Goal: Task Accomplishment & Management: Manage account settings

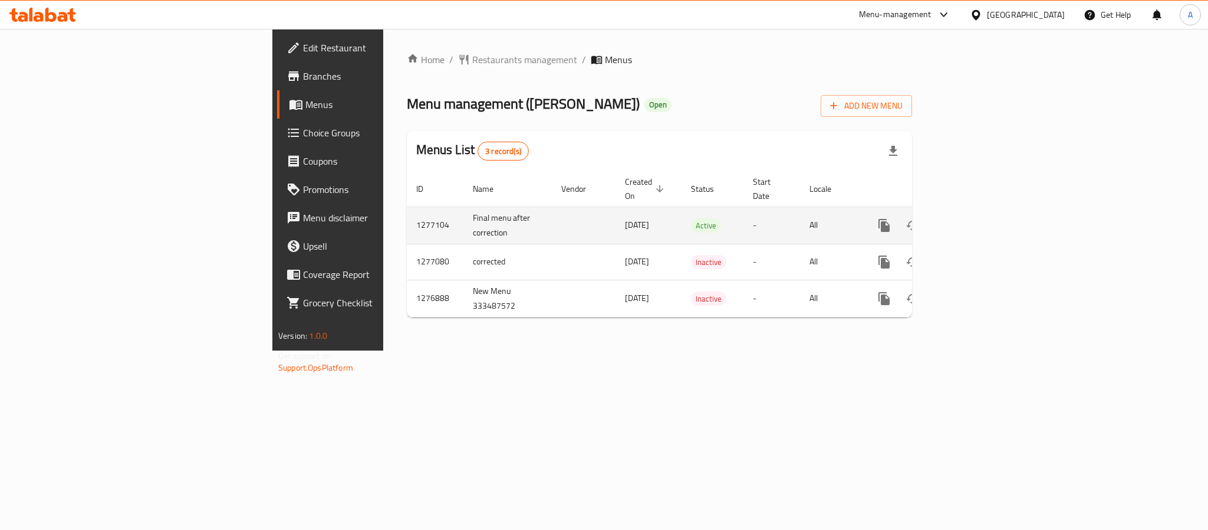
click at [984, 212] on link "enhanced table" at bounding box center [969, 225] width 28 height 28
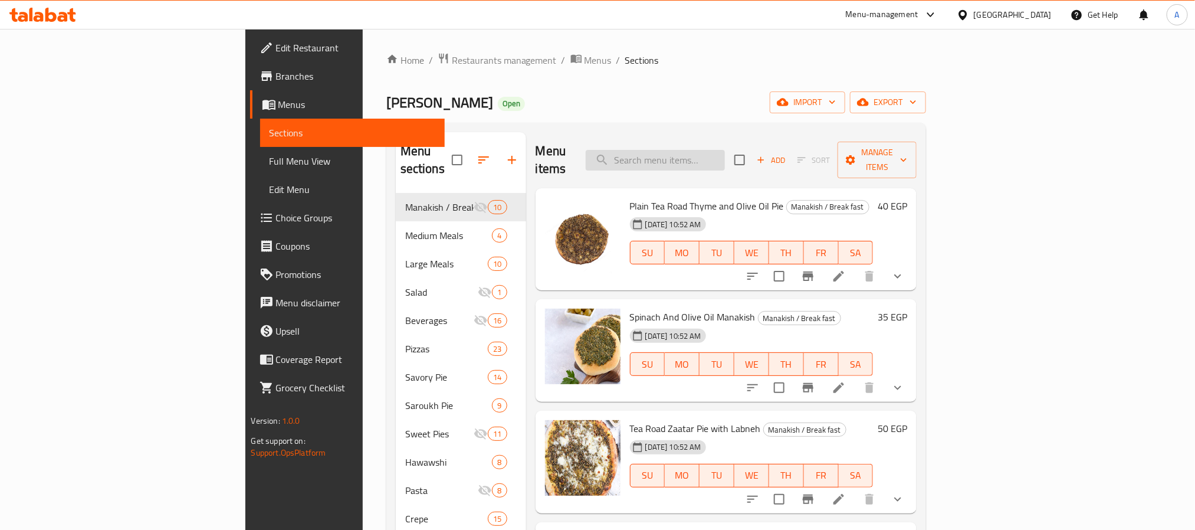
click at [721, 150] on input "search" at bounding box center [655, 160] width 139 height 21
click at [722, 150] on input "search" at bounding box center [655, 160] width 139 height 21
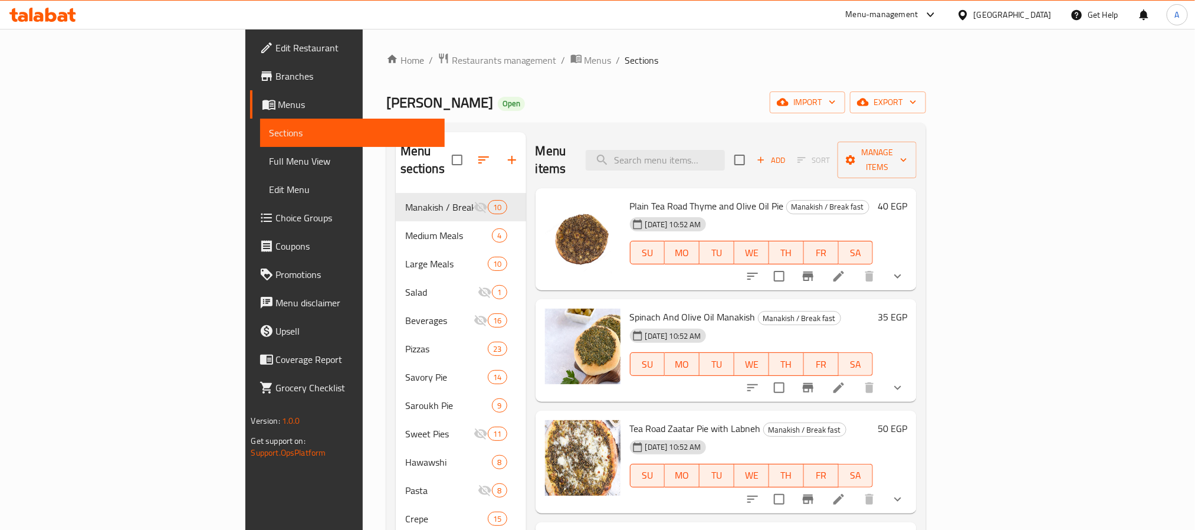
type input "r"
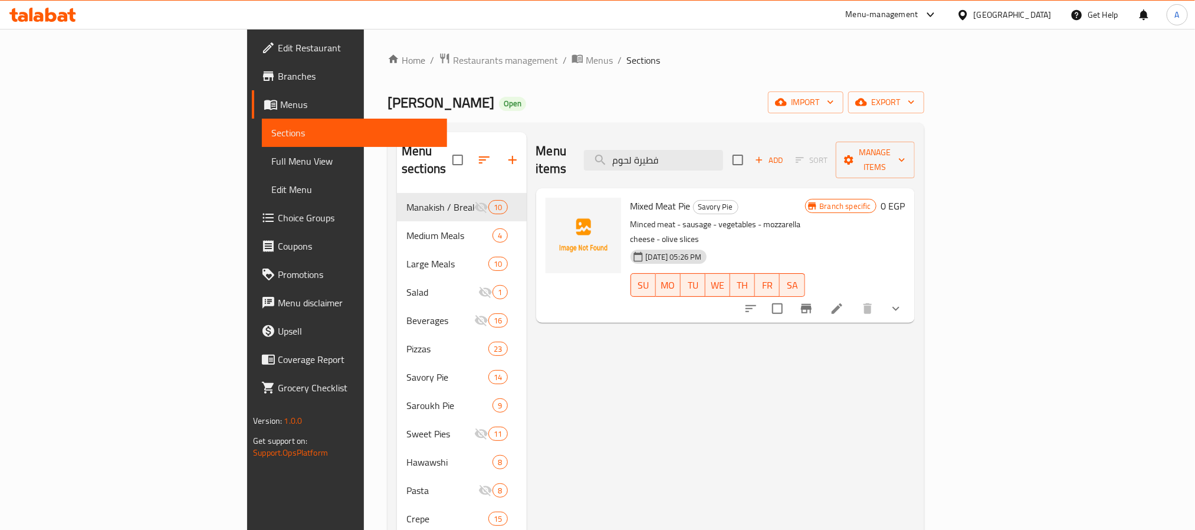
type input "فطيرة لحوم"
click at [853, 298] on li at bounding box center [836, 308] width 33 height 21
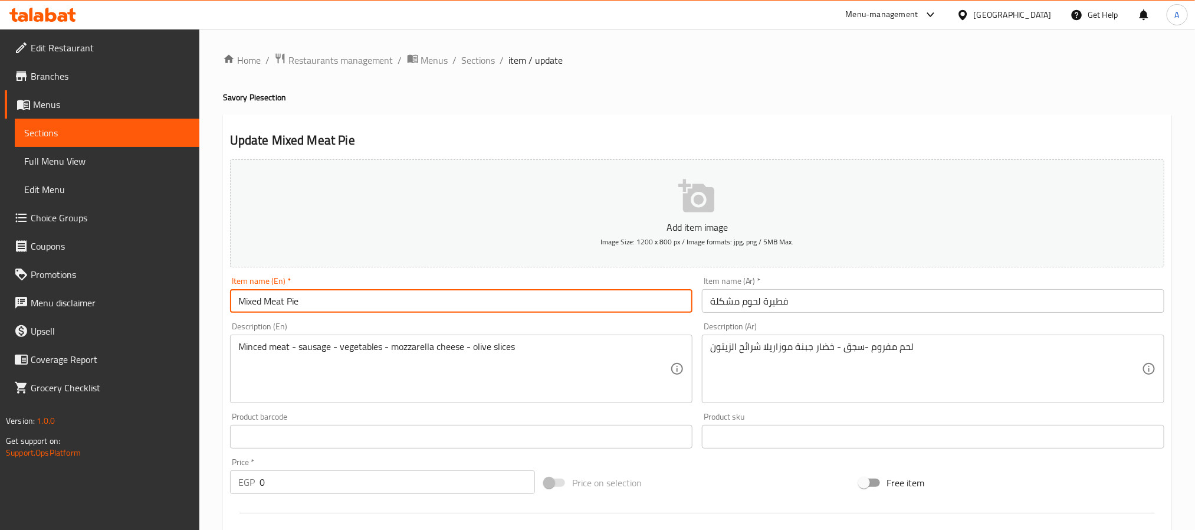
click at [280, 303] on input "Mixed Meat Pie" at bounding box center [461, 301] width 462 height 24
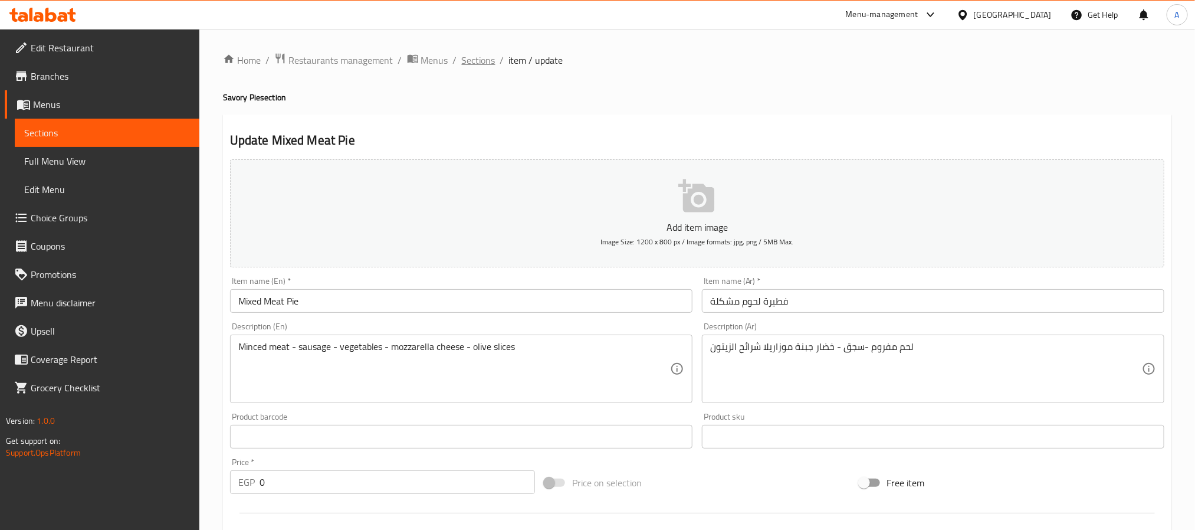
click at [487, 55] on span "Sections" at bounding box center [479, 60] width 34 height 14
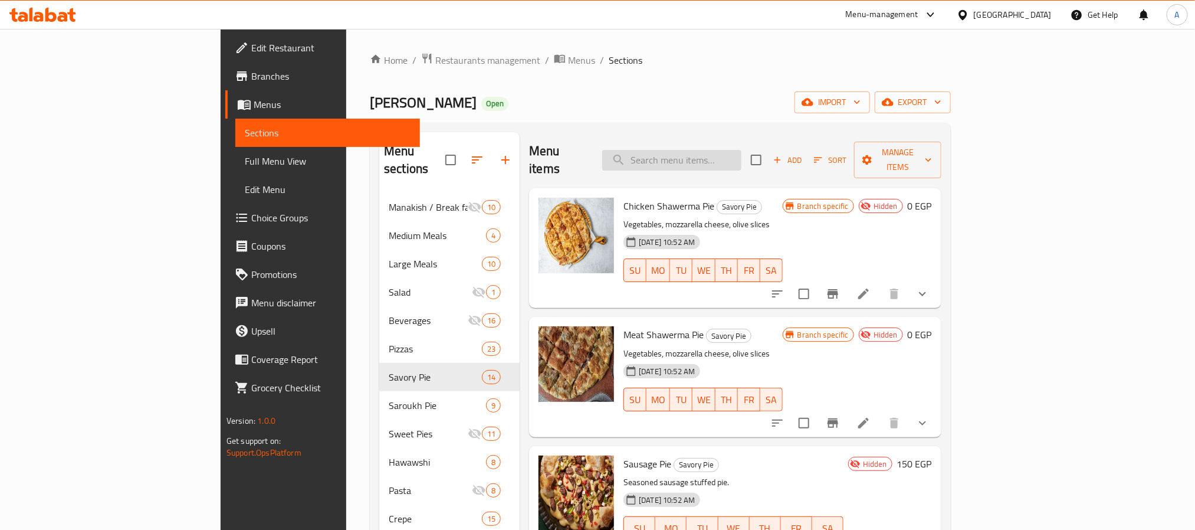
click at [736, 150] on input "search" at bounding box center [671, 160] width 139 height 21
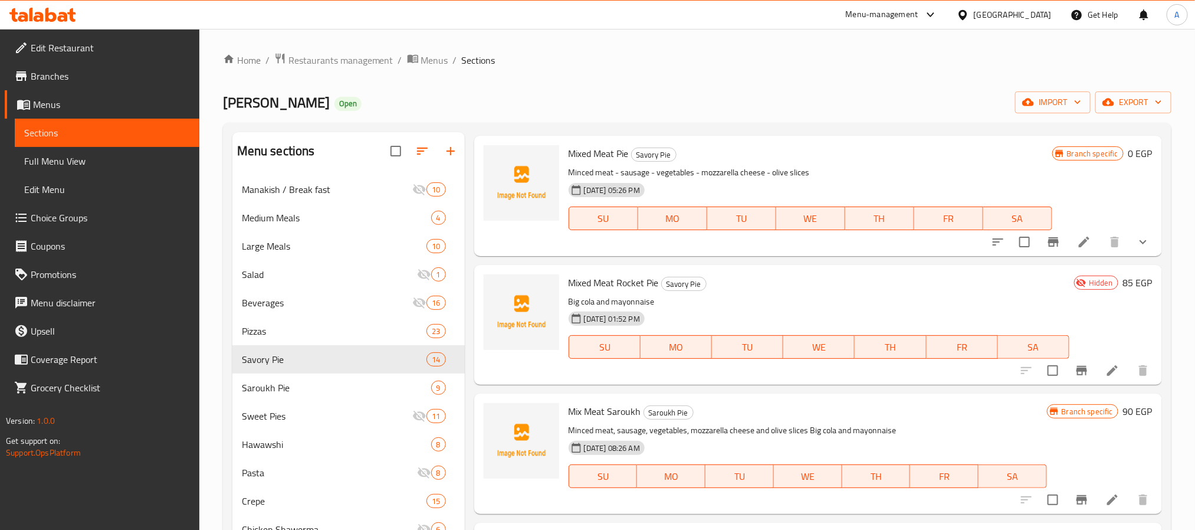
scroll to position [177, 0]
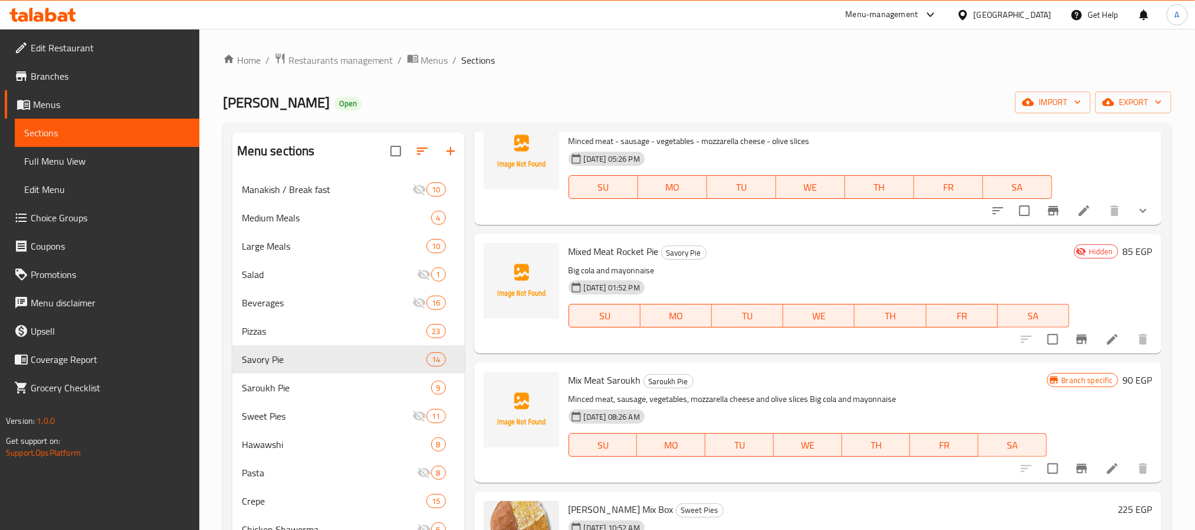
type input "مشكل"
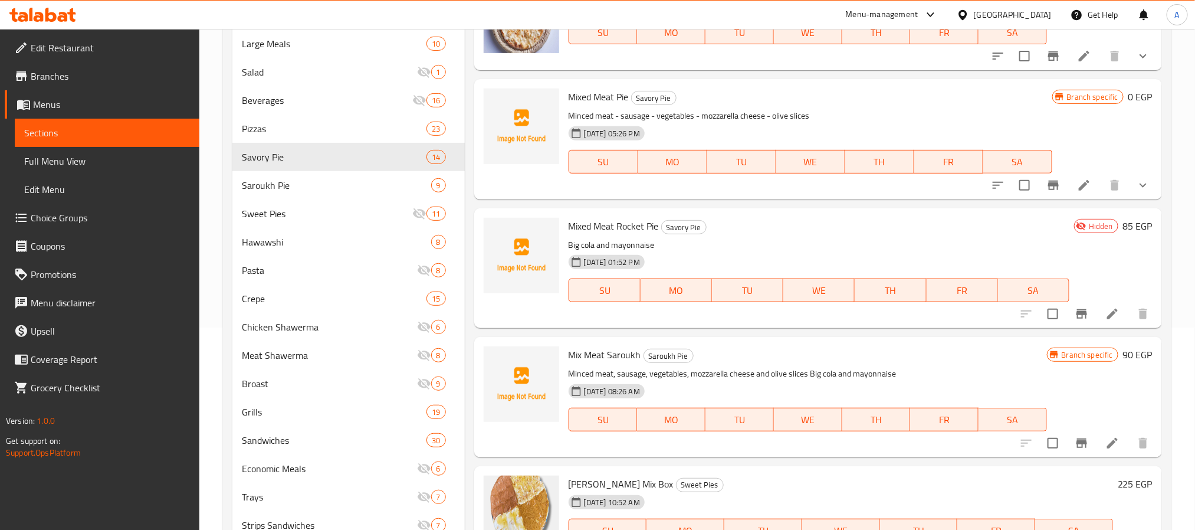
scroll to position [40, 0]
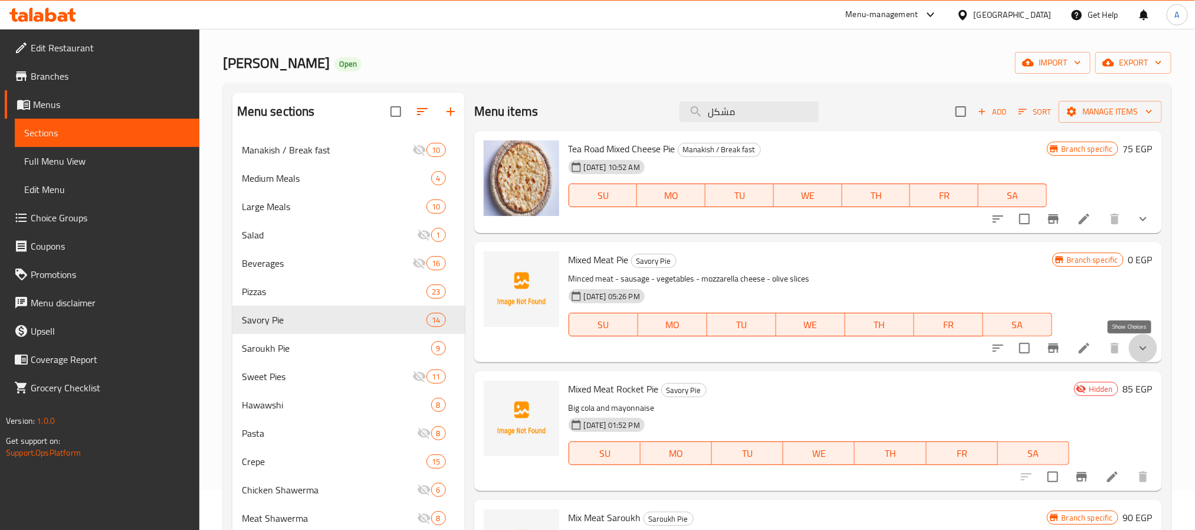
click at [1136, 354] on icon "show more" at bounding box center [1143, 348] width 14 height 14
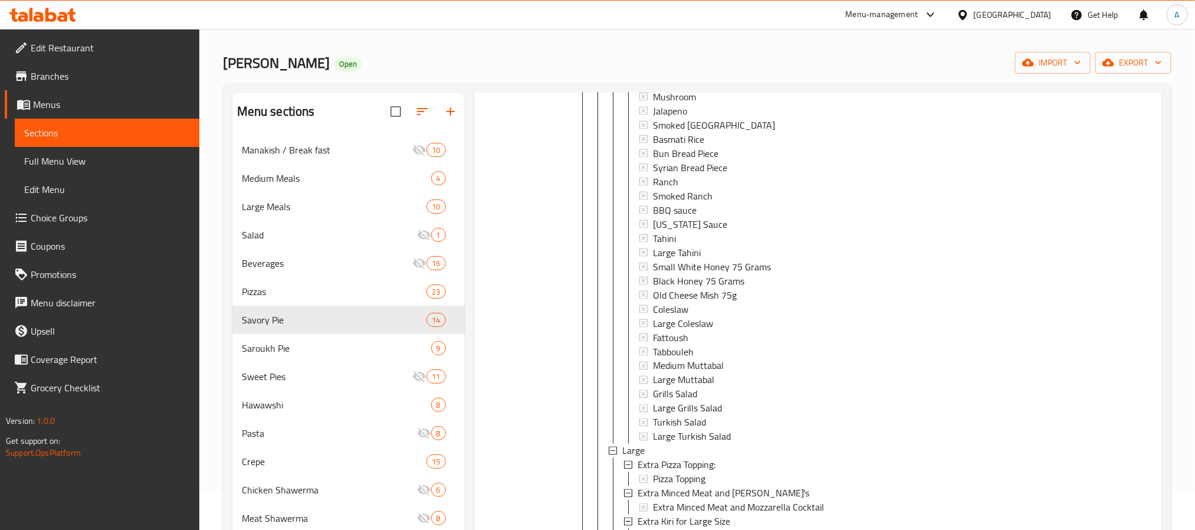
scroll to position [1415, 0]
